Goal: Information Seeking & Learning: Understand process/instructions

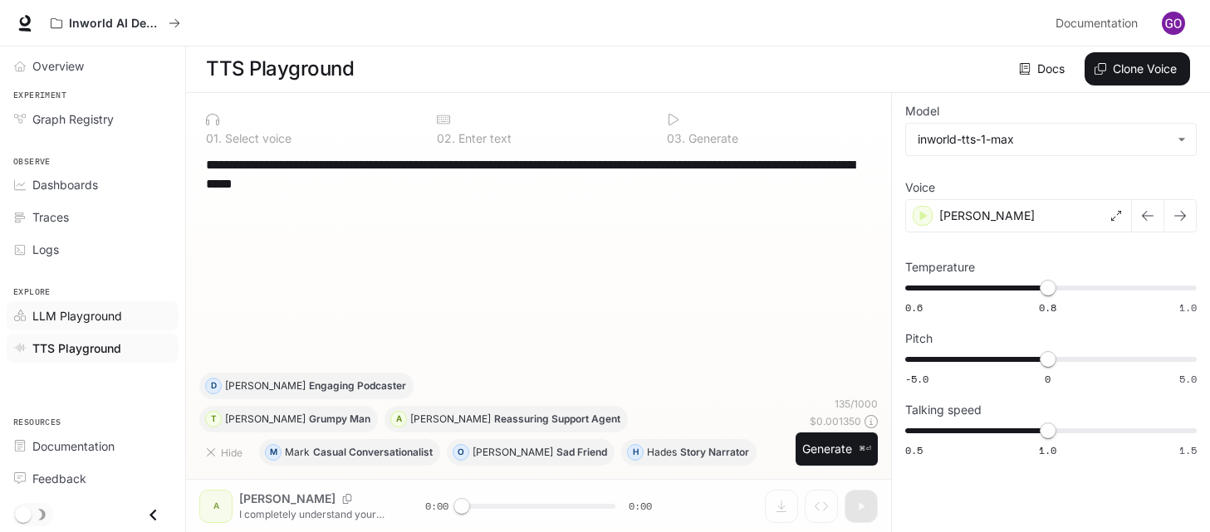
click at [61, 305] on link "LLM Playground" at bounding box center [93, 315] width 172 height 29
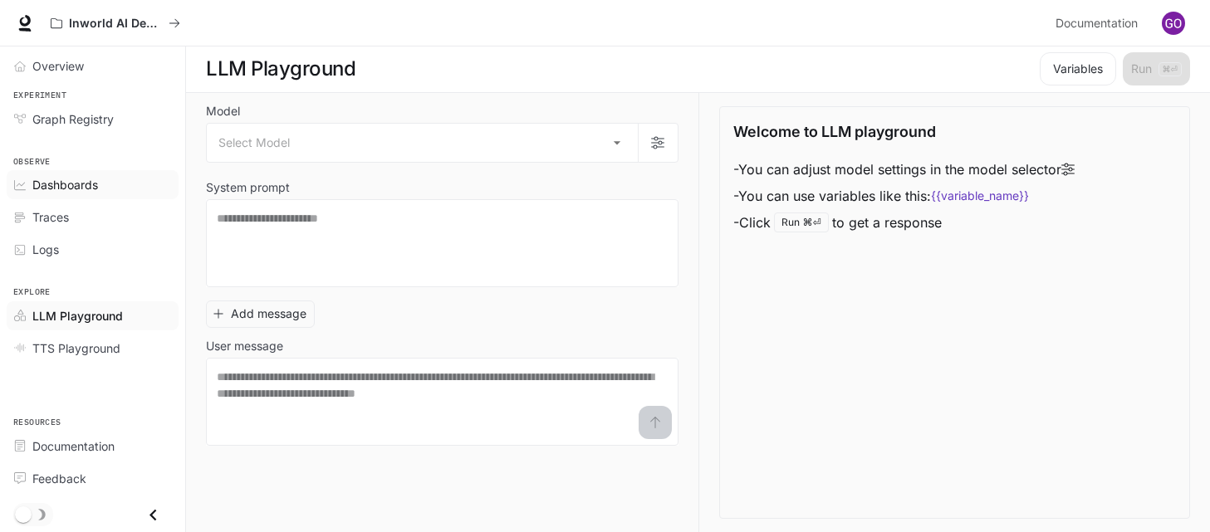
click at [63, 181] on span "Dashboards" at bounding box center [65, 184] width 66 height 17
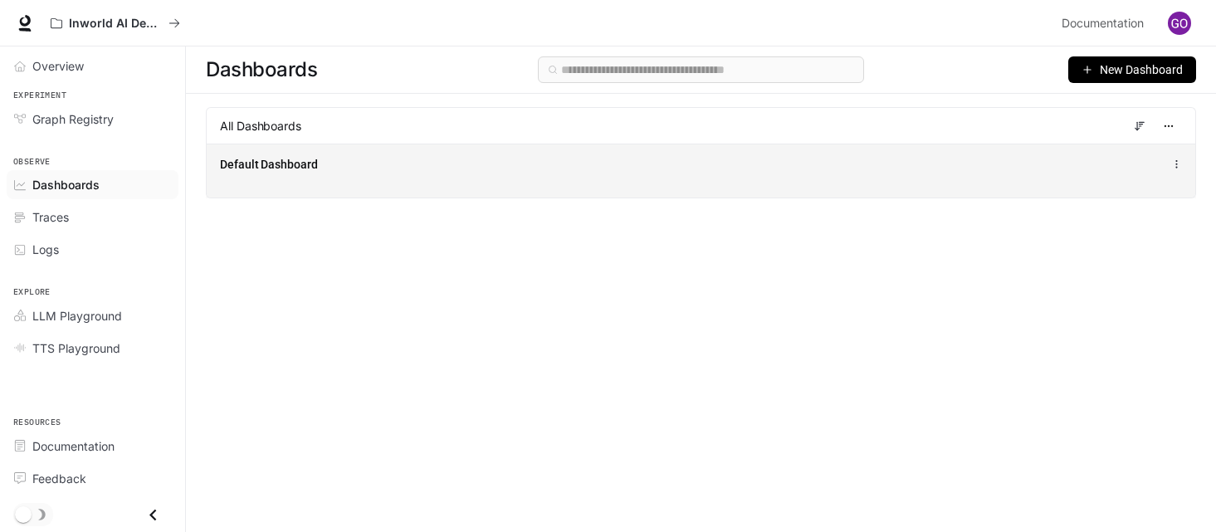
click at [305, 162] on span "Default Dashboard" at bounding box center [269, 164] width 98 height 17
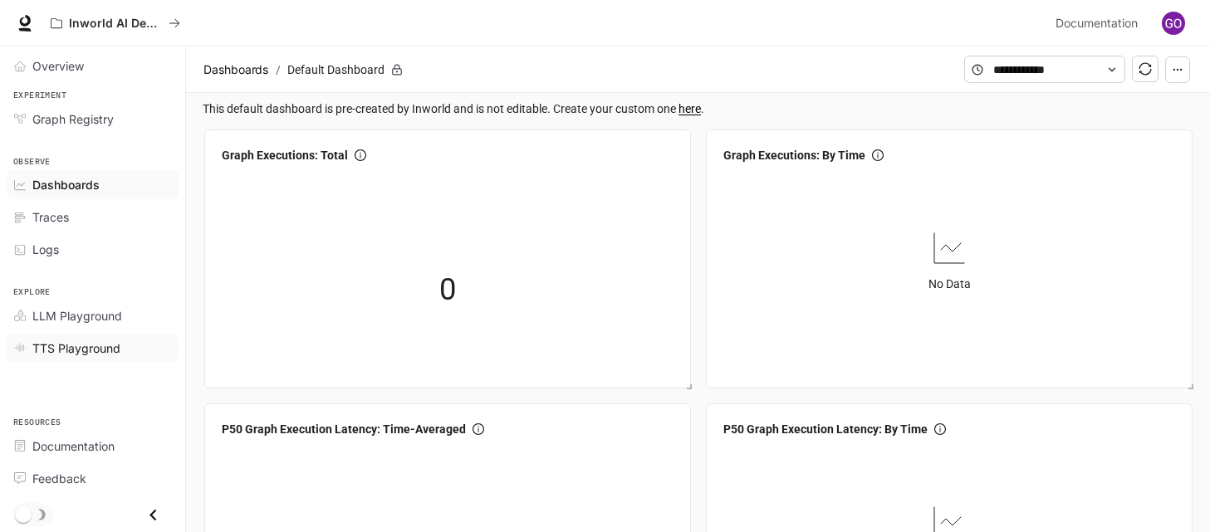
click at [61, 346] on span "TTS Playground" at bounding box center [76, 348] width 88 height 17
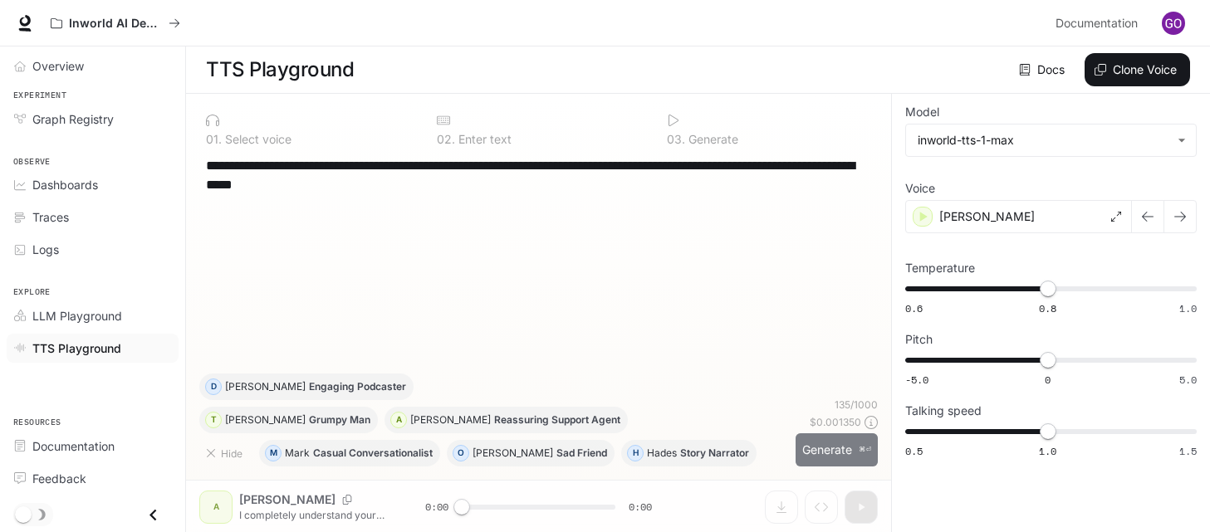
click at [814, 457] on button "Generate ⌘⏎" at bounding box center [836, 450] width 82 height 34
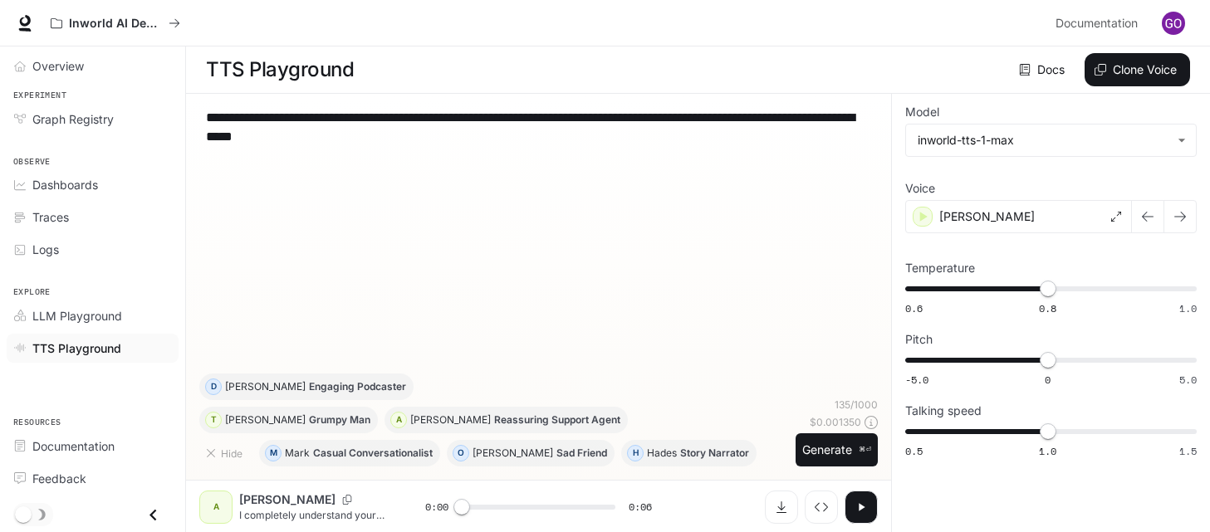
click at [858, 504] on icon "button" at bounding box center [860, 507] width 13 height 13
type input "*"
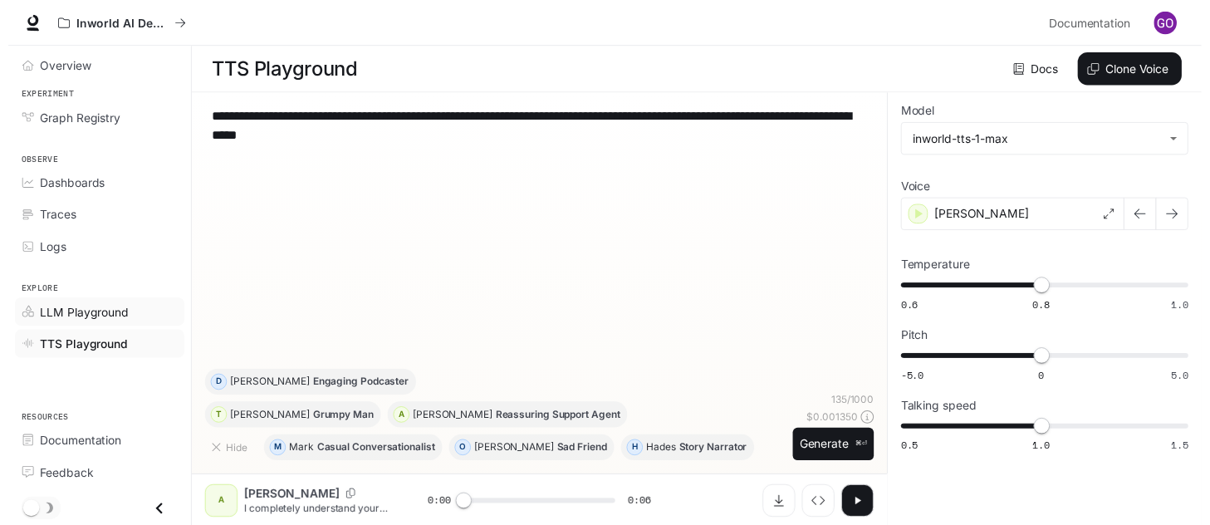
scroll to position [1, 0]
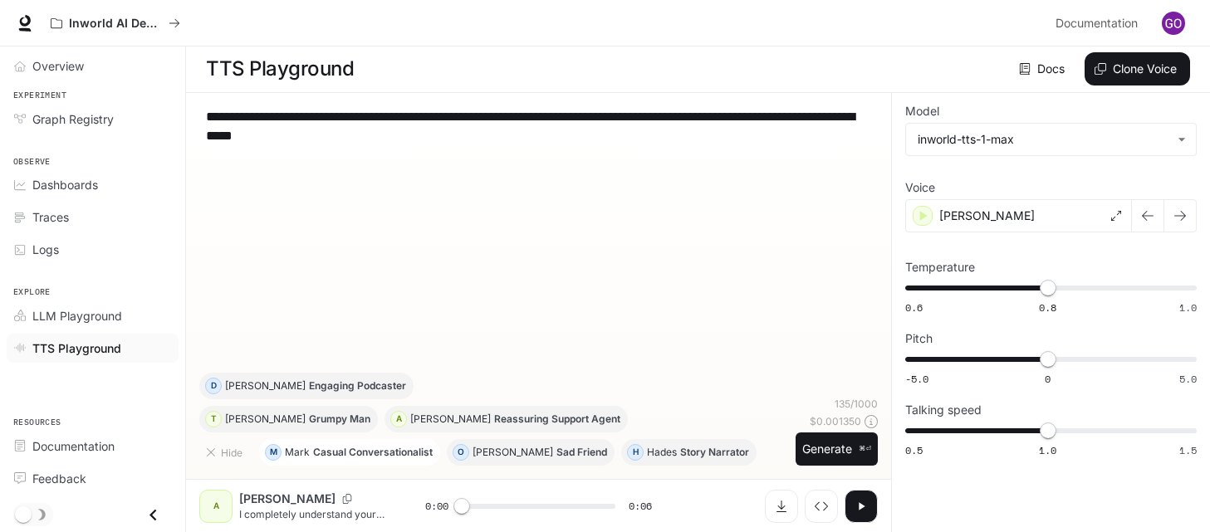
click at [345, 452] on p "Casual Conversationalist" at bounding box center [373, 452] width 120 height 10
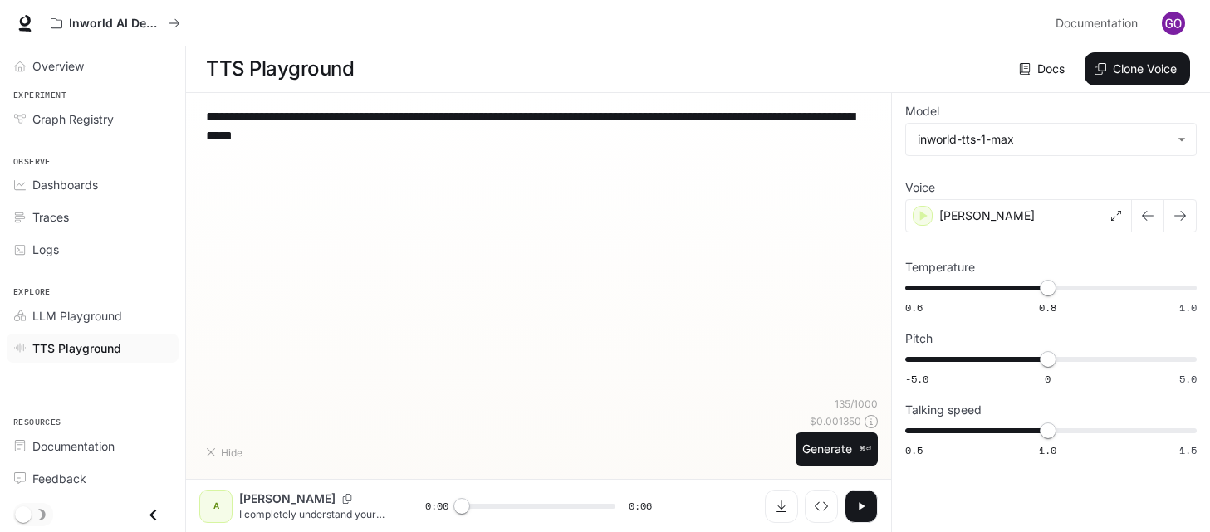
type textarea "**********"
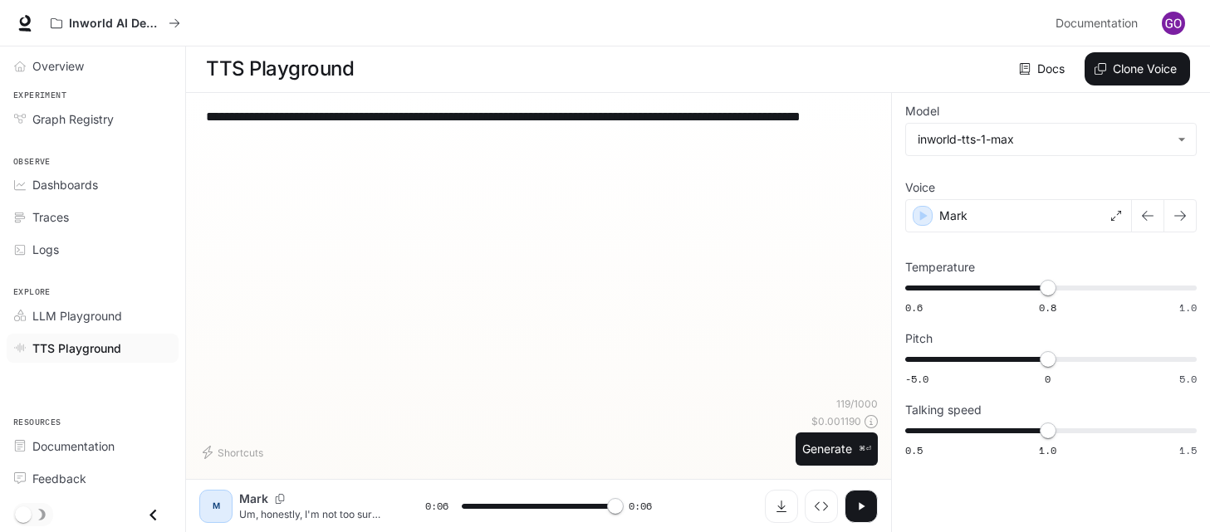
type input "*"
click at [160, 509] on icon "Close drawer" at bounding box center [153, 515] width 22 height 22
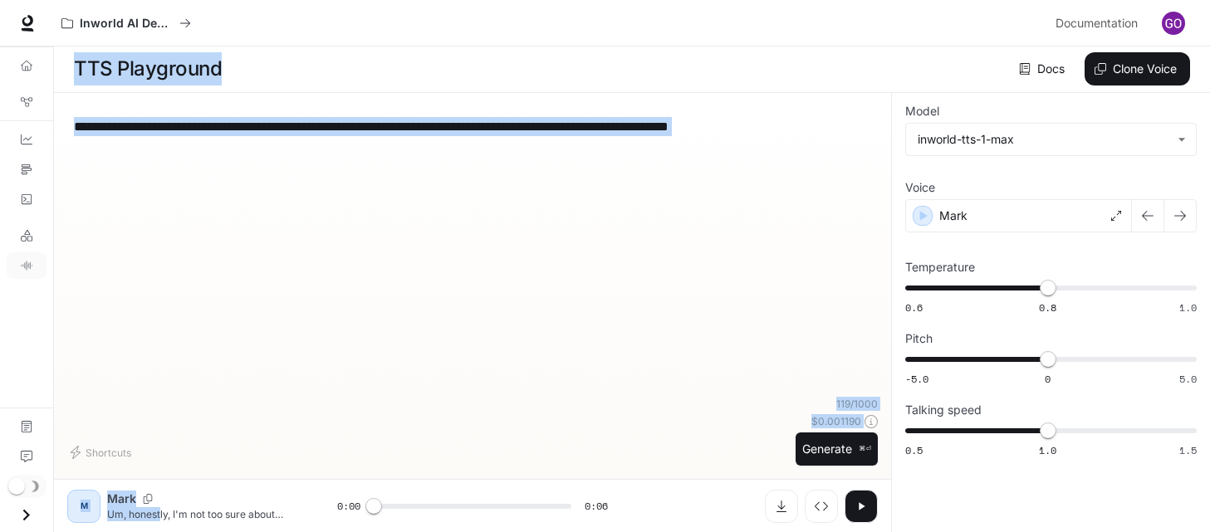
drag, startPoint x: 160, startPoint y: 509, endPoint x: 32, endPoint y: 511, distance: 128.7
click at [32, 511] on div "**********" at bounding box center [605, 265] width 1210 height 533
click at [24, 517] on icon "Open drawer" at bounding box center [26, 515] width 22 height 22
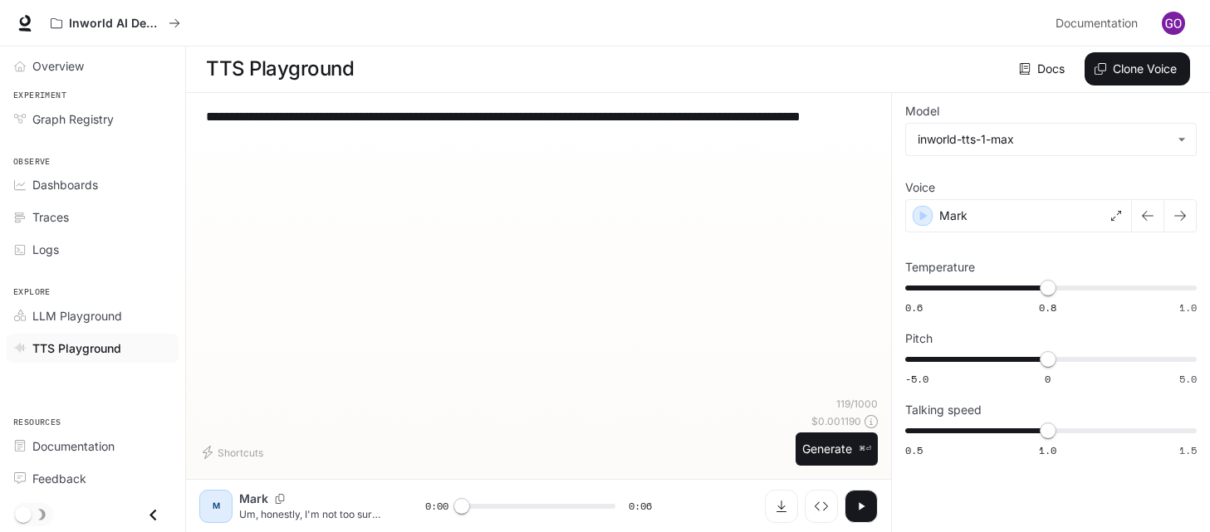
click at [323, 234] on div "**********" at bounding box center [538, 251] width 678 height 291
click at [1114, 218] on icon at bounding box center [1116, 216] width 10 height 10
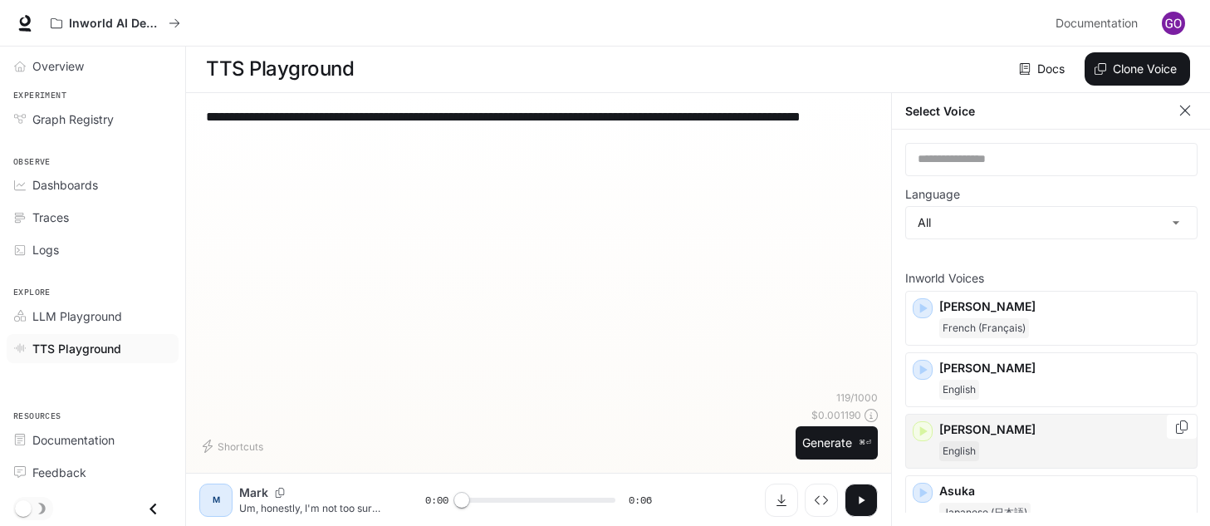
click at [946, 423] on p "[PERSON_NAME]" at bounding box center [1064, 429] width 251 height 17
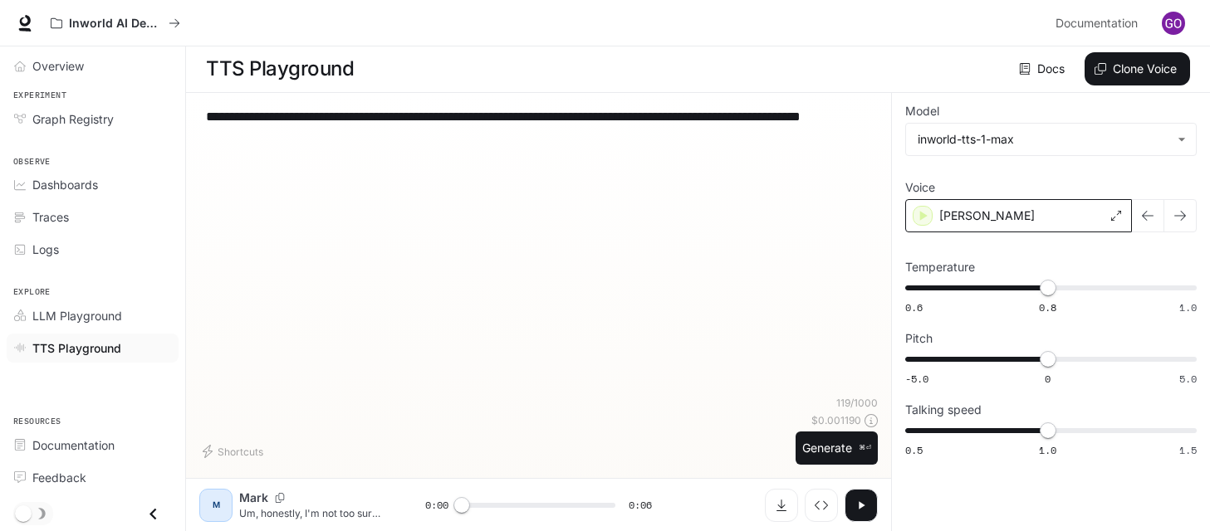
click at [961, 225] on div "[PERSON_NAME]" at bounding box center [1018, 215] width 227 height 33
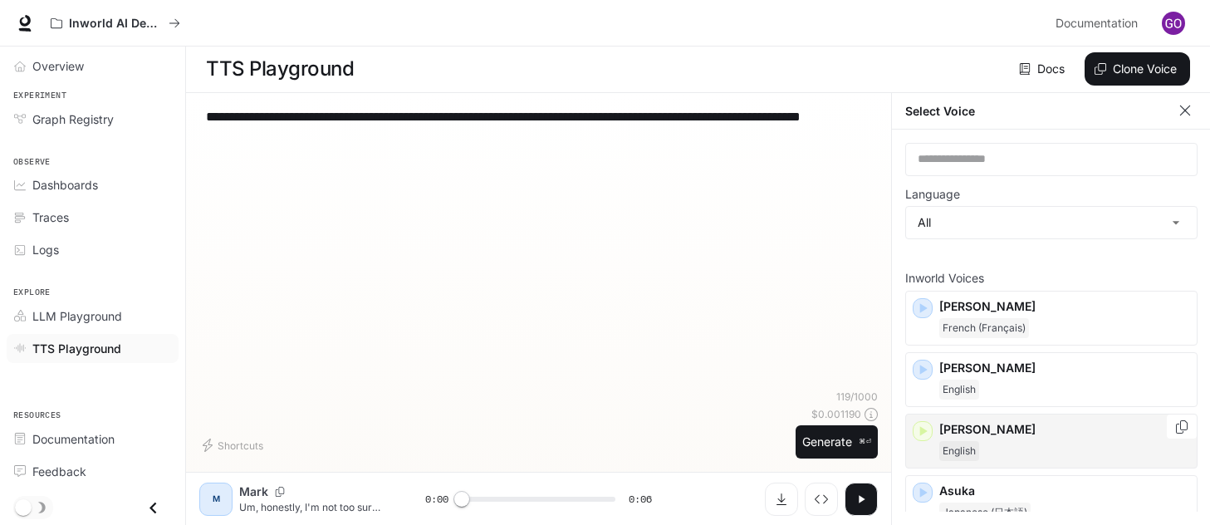
click at [957, 441] on span "English" at bounding box center [959, 451] width 40 height 20
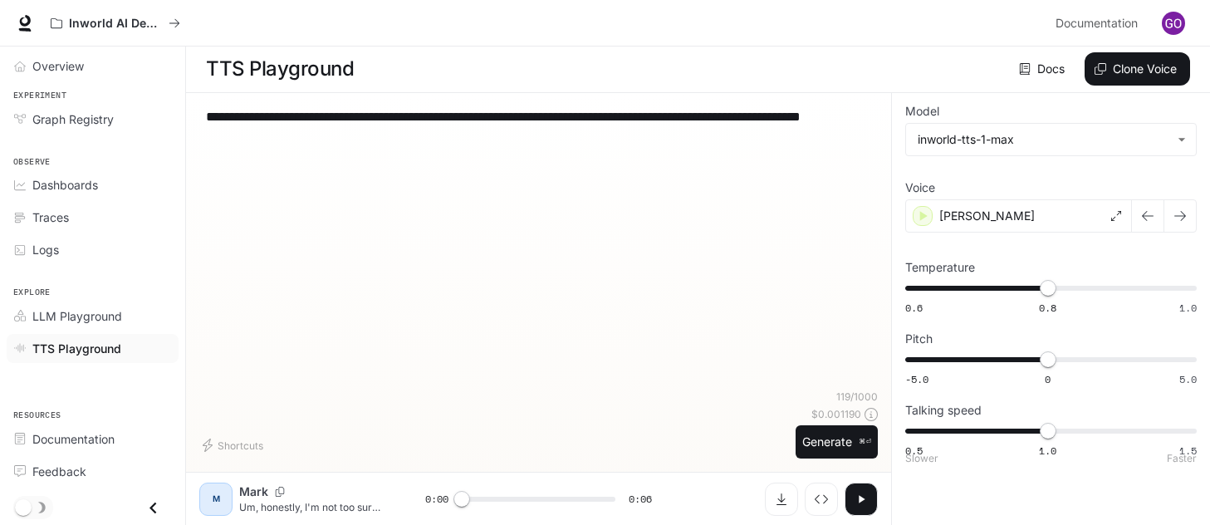
click at [957, 441] on div "**********" at bounding box center [1050, 309] width 319 height 432
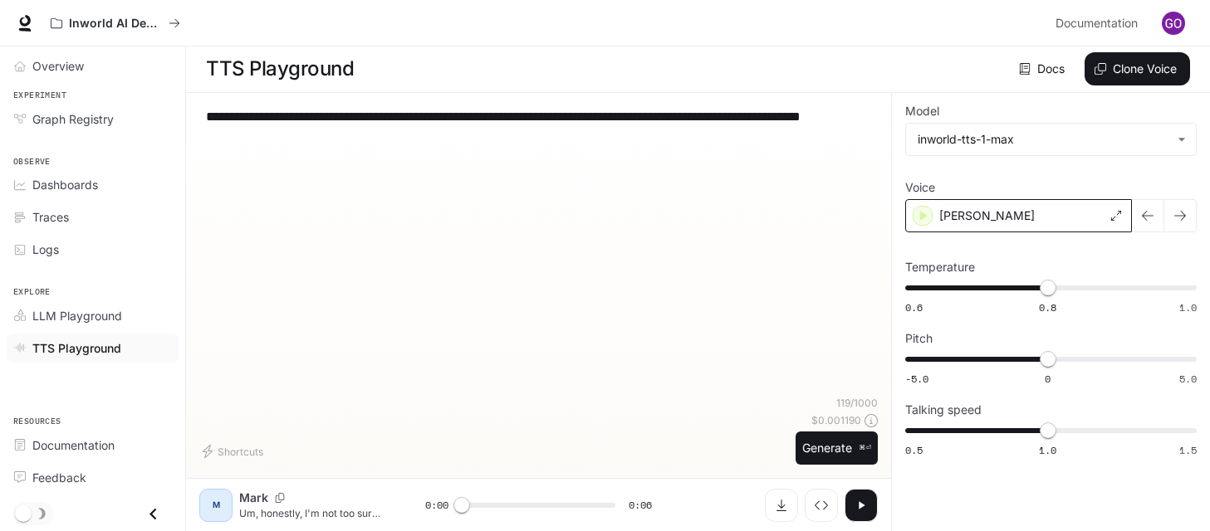
click at [958, 230] on div "[PERSON_NAME]" at bounding box center [1018, 215] width 227 height 33
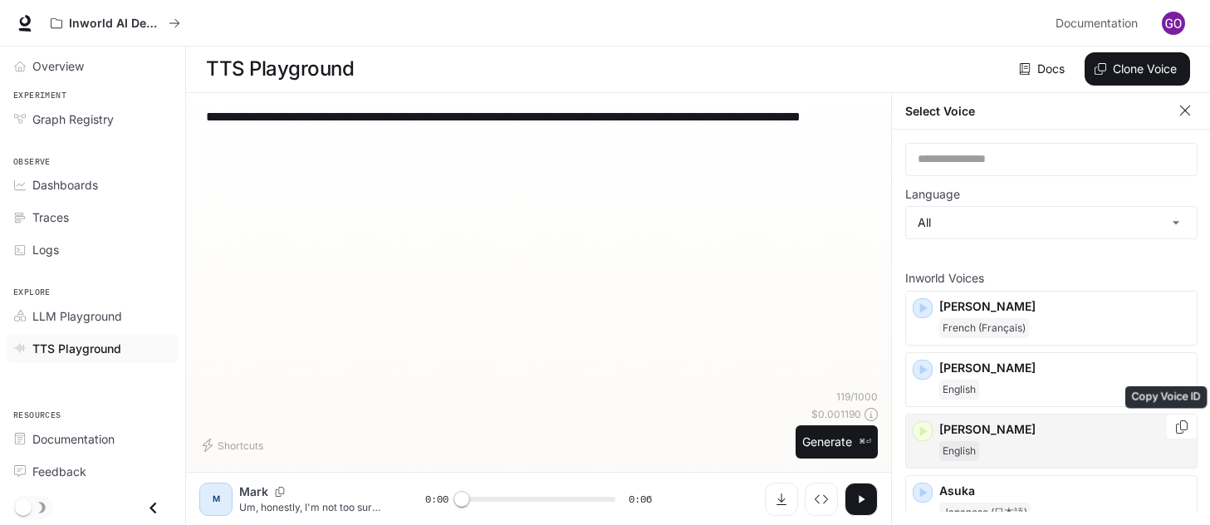
click at [1173, 424] on icon "Copy Voice ID" at bounding box center [1181, 426] width 17 height 13
click at [934, 433] on div "[PERSON_NAME]" at bounding box center [1051, 440] width 292 height 55
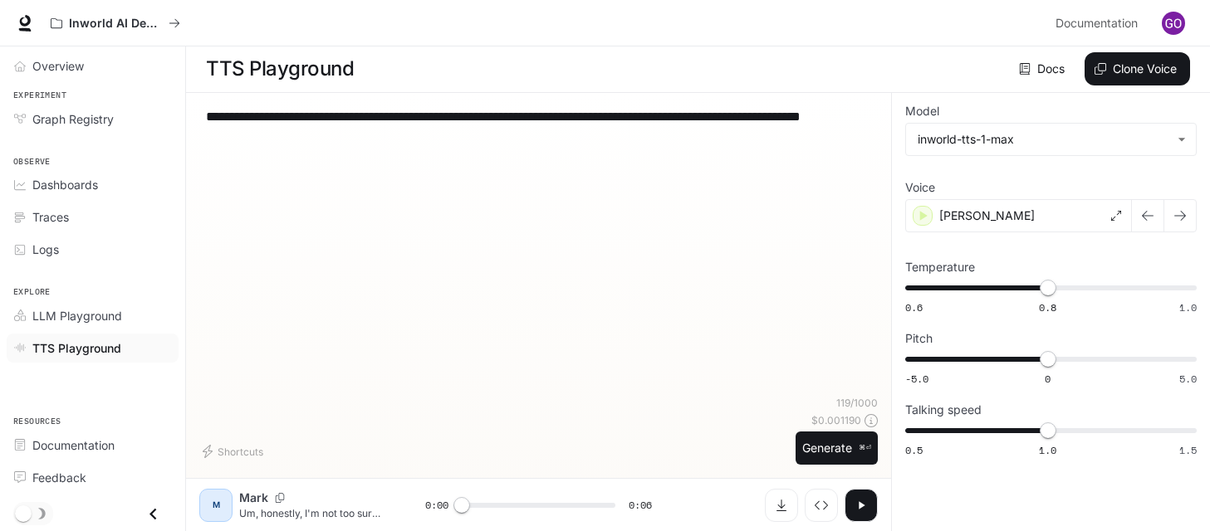
click at [199, 509] on div "M" at bounding box center [215, 505] width 33 height 33
click at [231, 507] on div "M" at bounding box center [215, 505] width 33 height 33
click at [956, 220] on p "[PERSON_NAME]" at bounding box center [986, 216] width 95 height 17
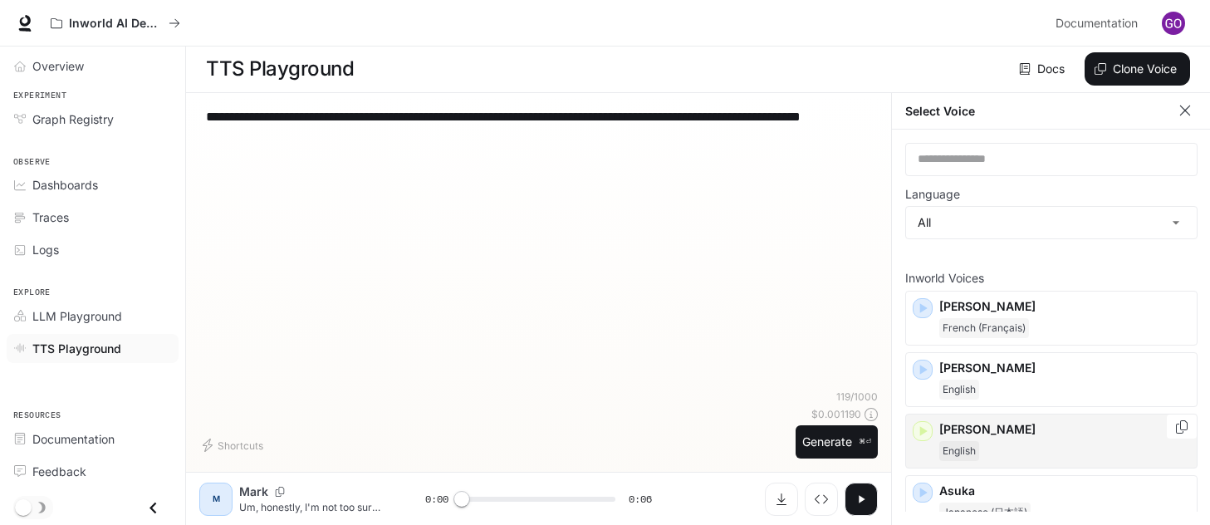
click at [1173, 424] on icon "Copy Voice ID" at bounding box center [1181, 426] width 17 height 13
click at [1173, 426] on icon "Copy Voice ID" at bounding box center [1181, 426] width 17 height 13
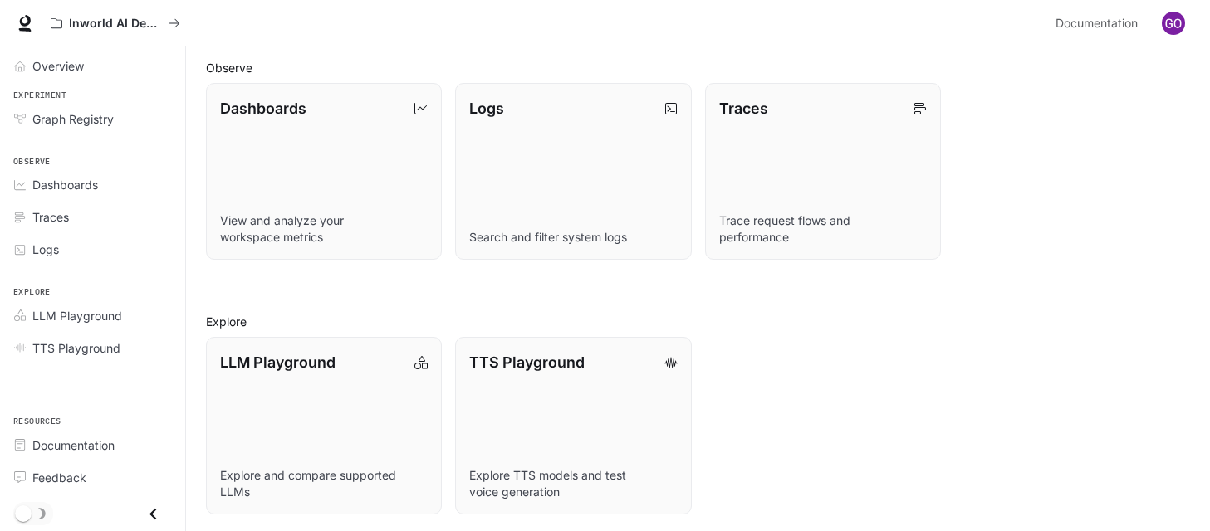
scroll to position [439, 0]
click at [301, 398] on link "LLM Playground Explore and compare supported LLMs" at bounding box center [324, 423] width 238 height 178
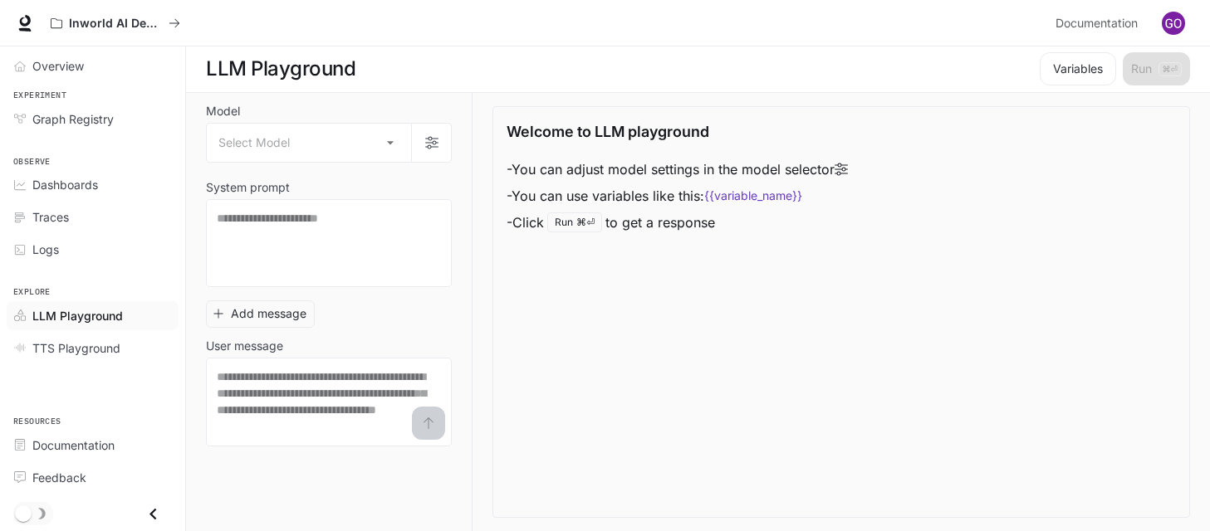
scroll to position [1, 0]
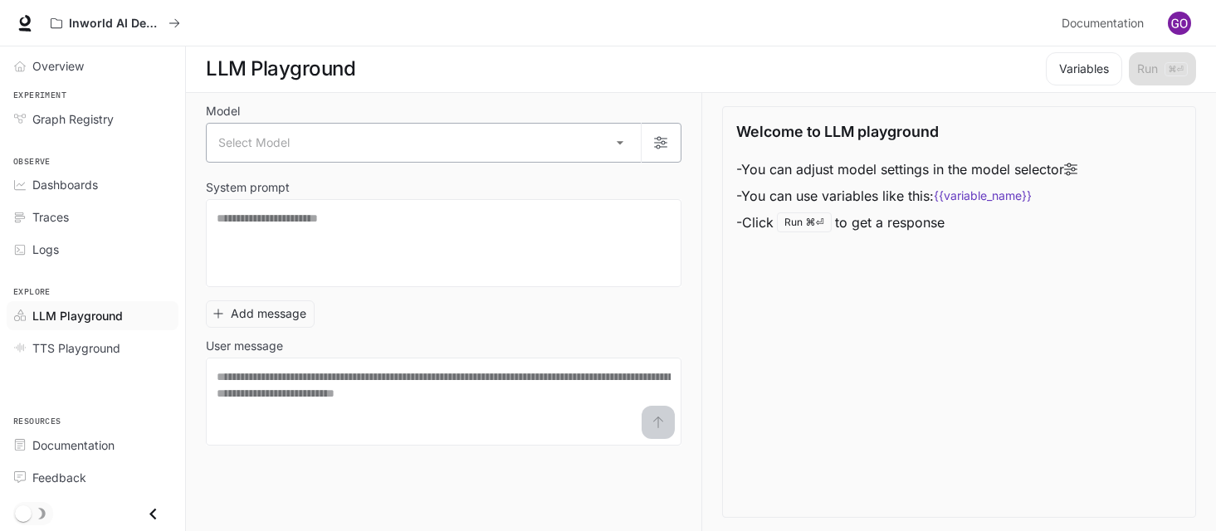
click at [612, 143] on body "Skip to main content Inworld AI Demos Documentation Documentation Portal Overvi…" at bounding box center [608, 265] width 1216 height 532
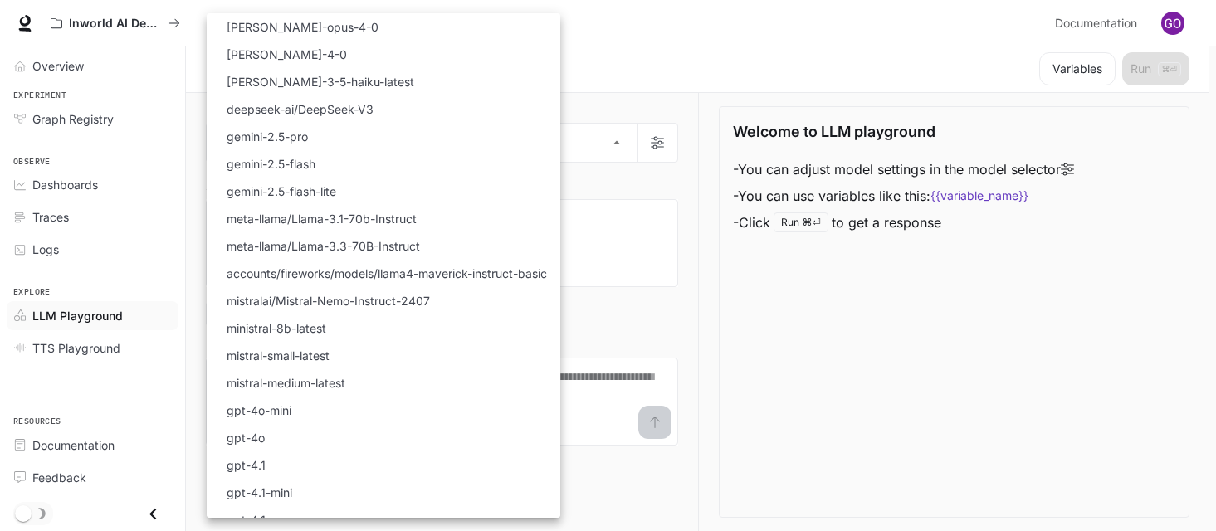
click at [643, 81] on div at bounding box center [608, 265] width 1216 height 531
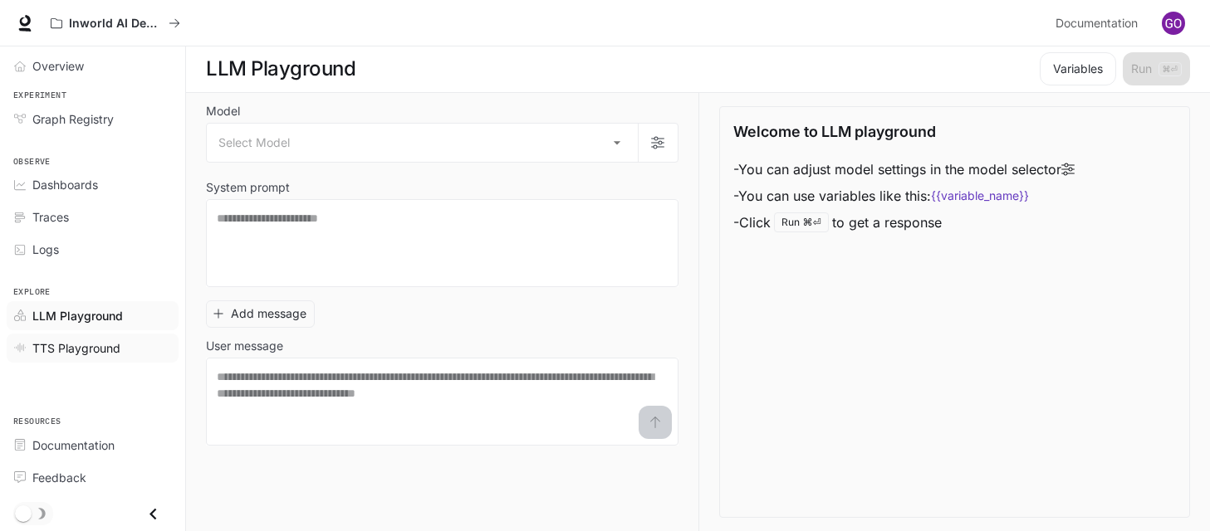
click at [90, 343] on span "TTS Playground" at bounding box center [76, 348] width 88 height 17
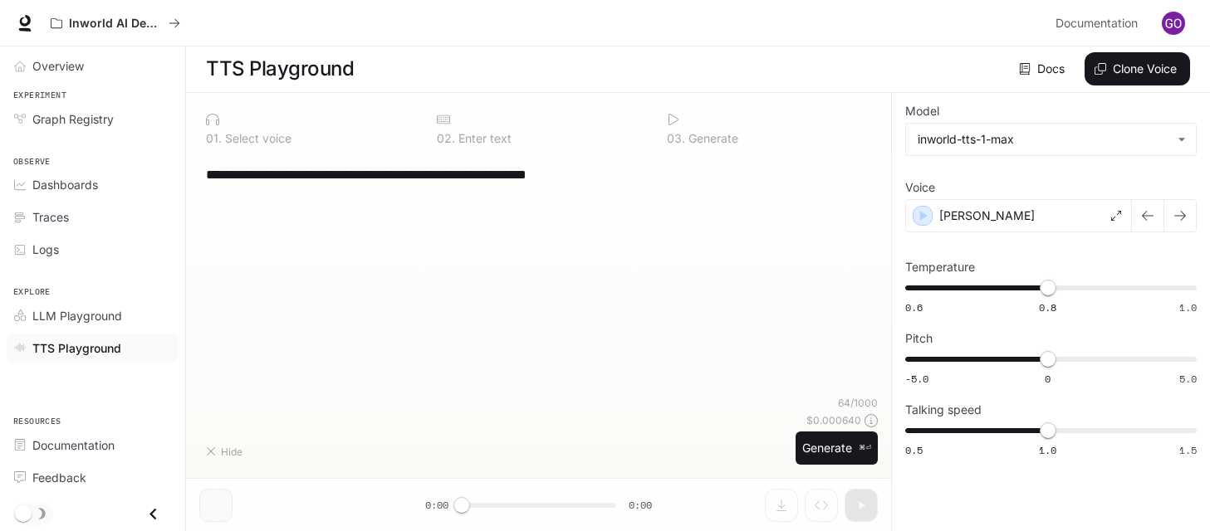
type textarea "**********"
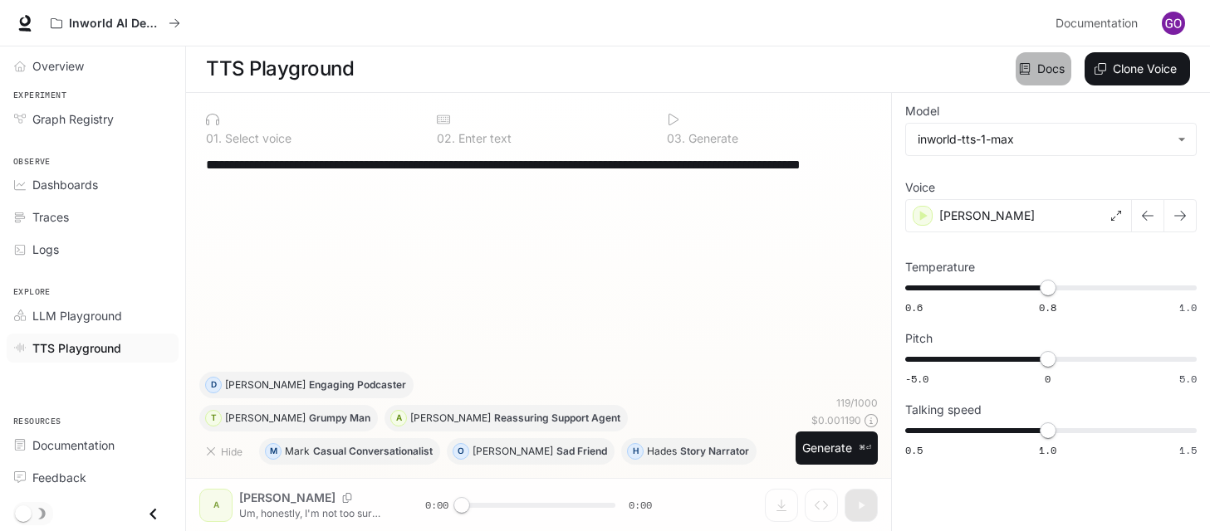
click at [1036, 68] on link "Docs" at bounding box center [1043, 68] width 56 height 33
